Goal: Use online tool/utility: Use online tool/utility

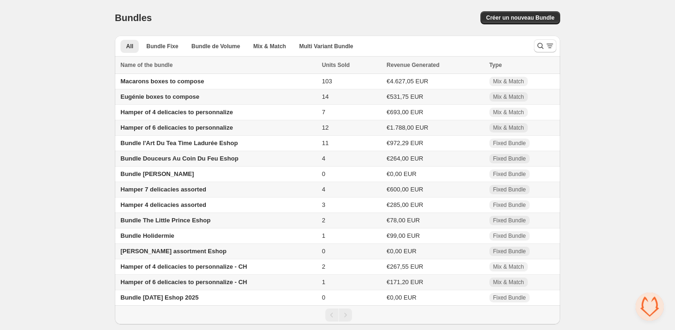
click at [178, 127] on span "Hamper of 6 delicacies to personnalize" at bounding box center [176, 127] width 112 height 7
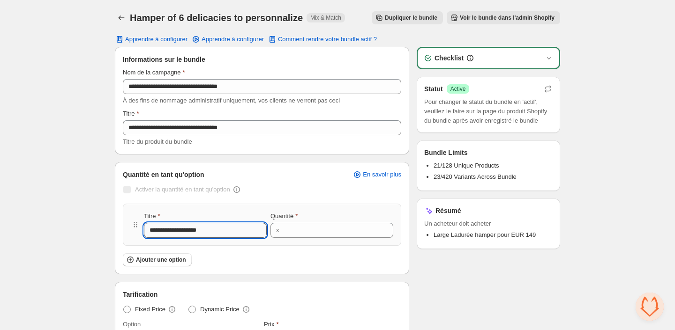
click at [184, 225] on input "**********" at bounding box center [205, 230] width 123 height 15
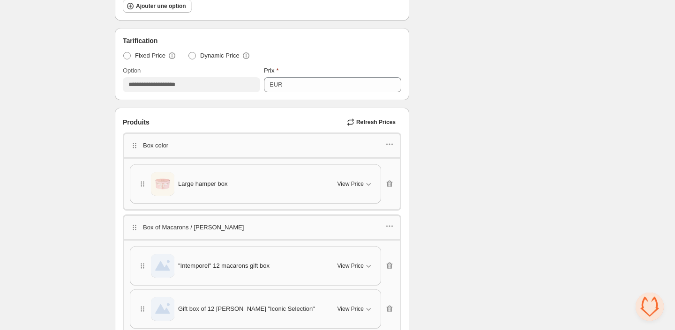
scroll to position [255, 0]
click at [365, 181] on icon "button" at bounding box center [368, 182] width 9 height 9
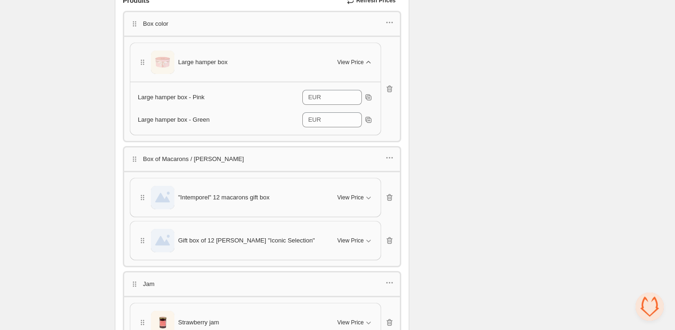
scroll to position [382, 0]
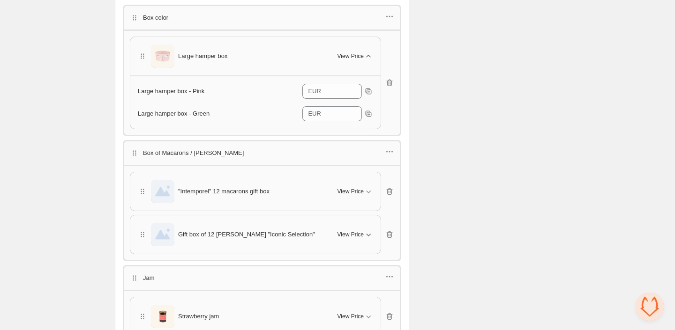
click at [356, 231] on span "View Price" at bounding box center [350, 234] width 26 height 7
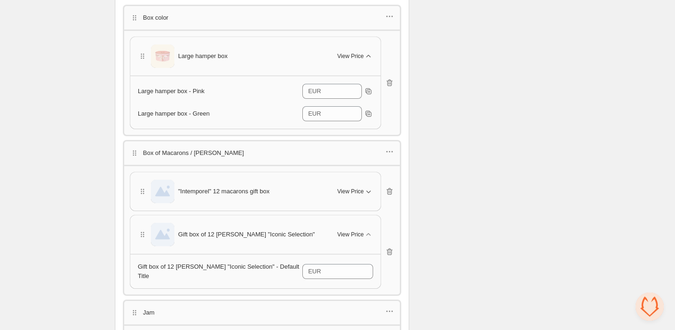
click at [356, 193] on button "View Price" at bounding box center [355, 191] width 47 height 15
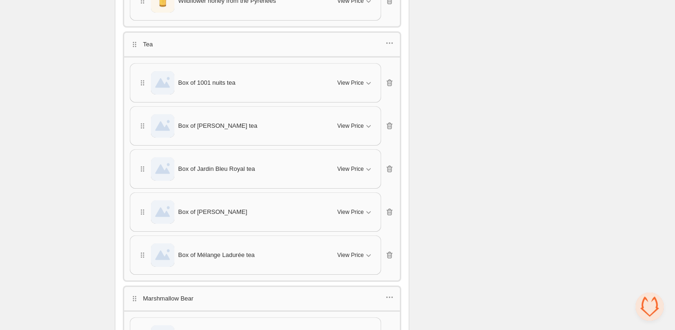
scroll to position [922, 0]
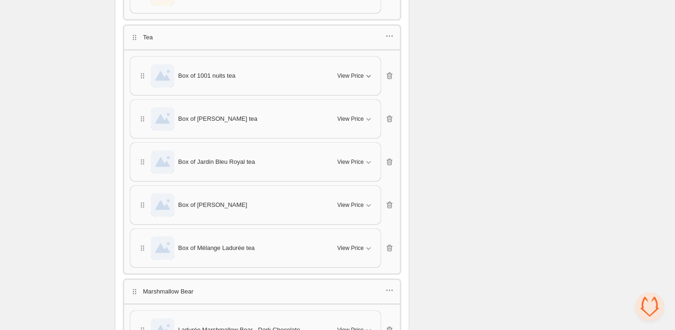
click at [346, 72] on span "View Price" at bounding box center [350, 75] width 26 height 7
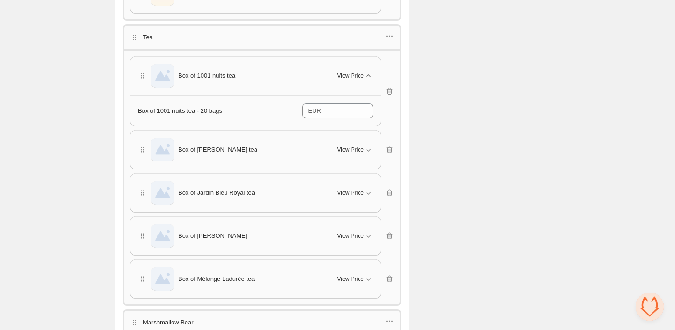
click at [346, 72] on span "View Price" at bounding box center [350, 75] width 26 height 7
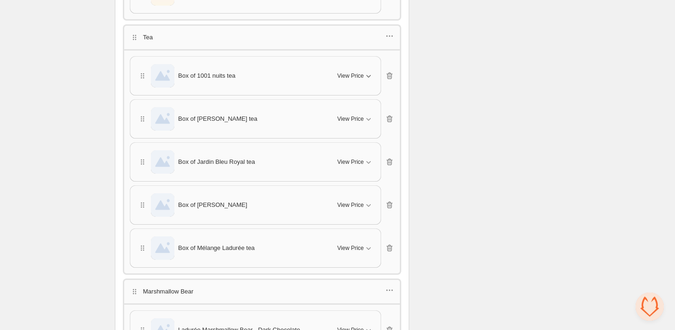
click at [348, 72] on span "View Price" at bounding box center [350, 75] width 26 height 7
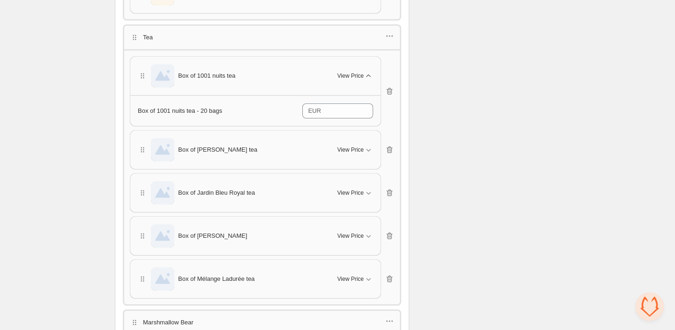
click at [348, 72] on span "View Price" at bounding box center [350, 75] width 26 height 7
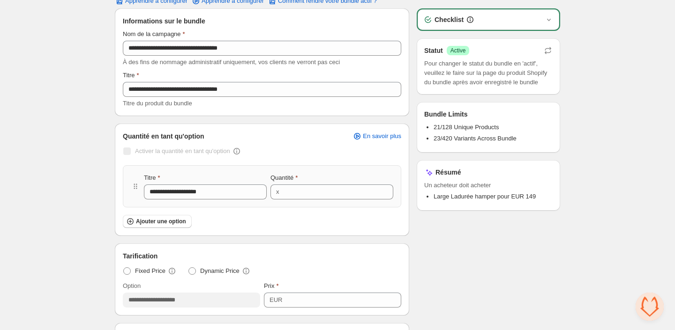
scroll to position [0, 0]
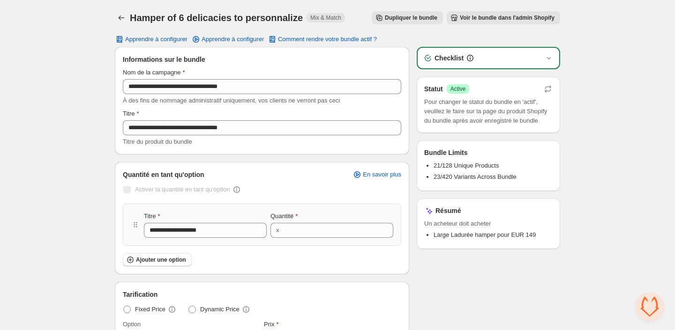
click at [499, 18] on span "Voir le bundle dans l'admin Shopify" at bounding box center [507, 17] width 95 height 7
